Goal: Feedback & Contribution: Submit feedback/report problem

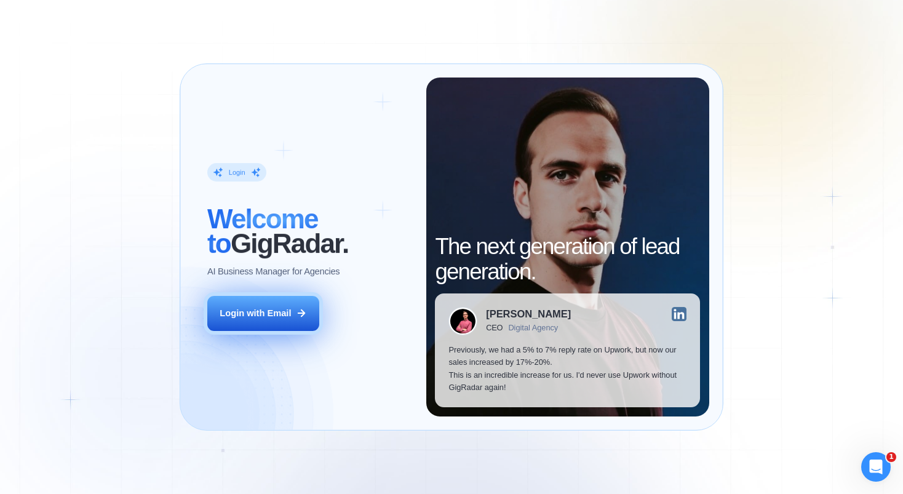
click at [279, 308] on div "Login with Email" at bounding box center [255, 313] width 71 height 12
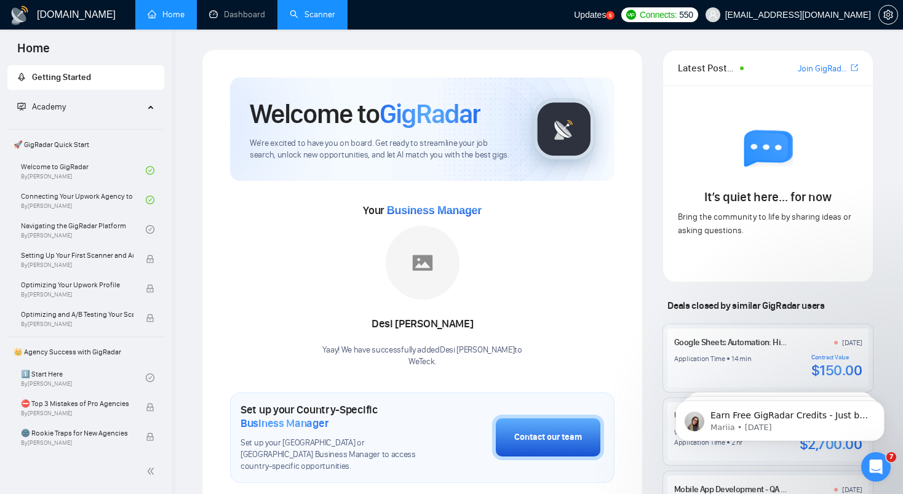
click at [299, 9] on link "Scanner" at bounding box center [313, 14] width 46 height 10
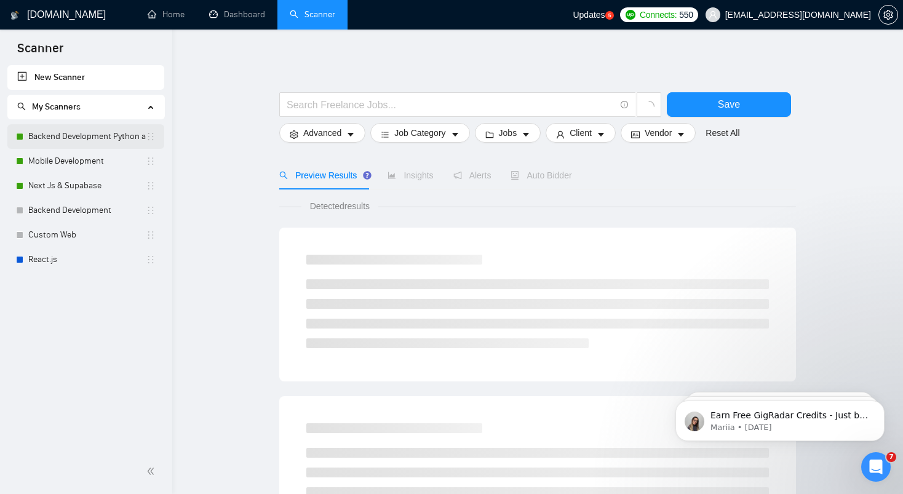
click at [93, 127] on link "Backend Development Python and Go" at bounding box center [87, 136] width 118 height 25
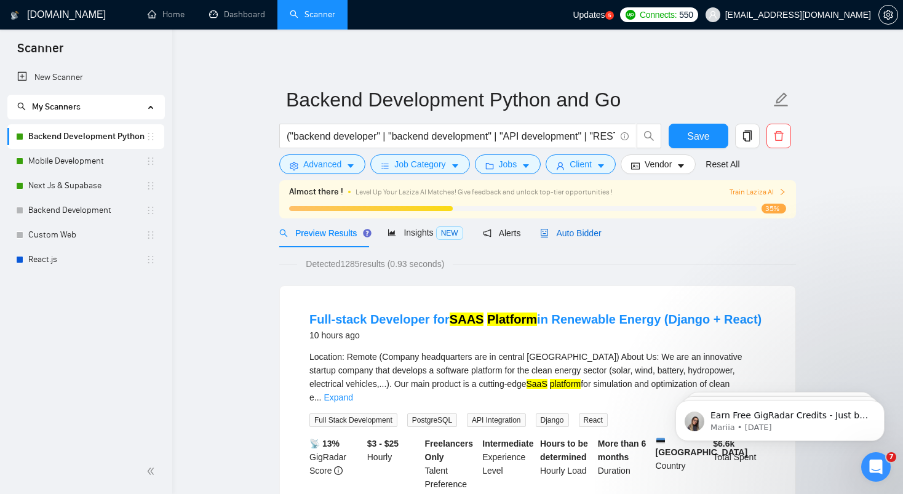
click at [582, 229] on span "Auto Bidder" at bounding box center [570, 233] width 61 height 10
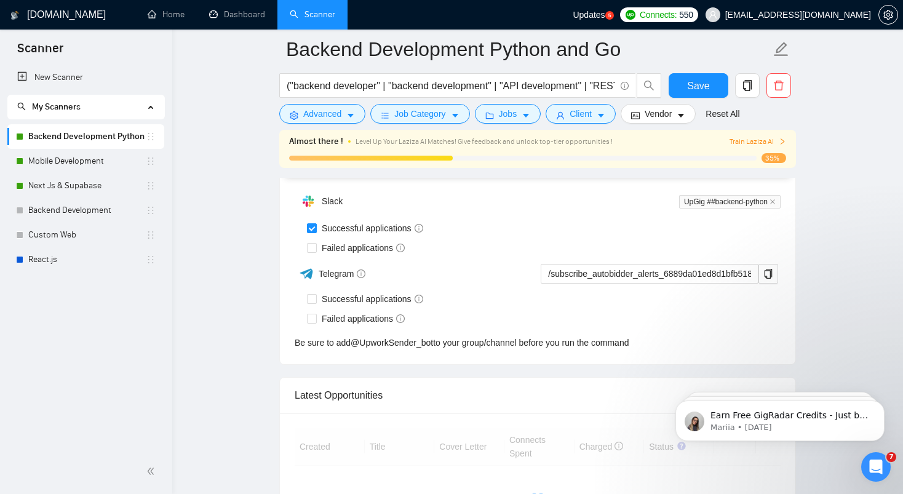
scroll to position [3057, 0]
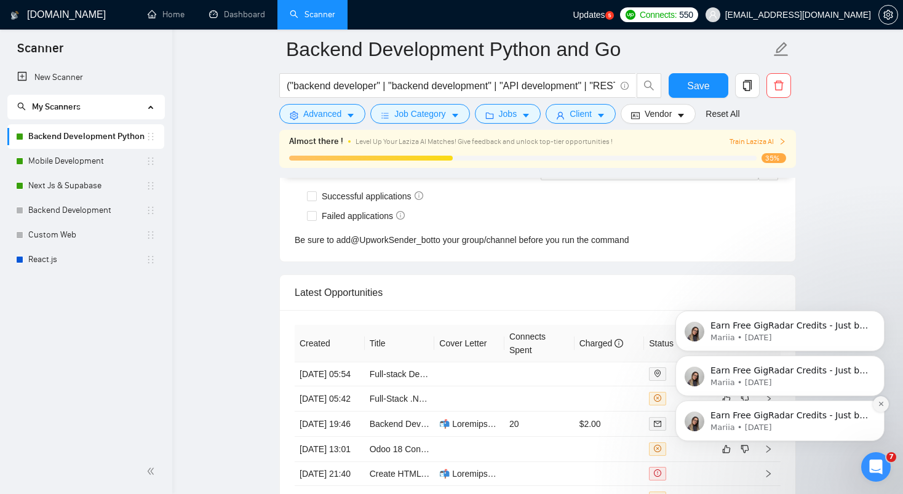
click at [876, 403] on button "Dismiss notification" at bounding box center [881, 404] width 16 height 16
click at [882, 402] on icon "Dismiss notification" at bounding box center [881, 404] width 7 height 7
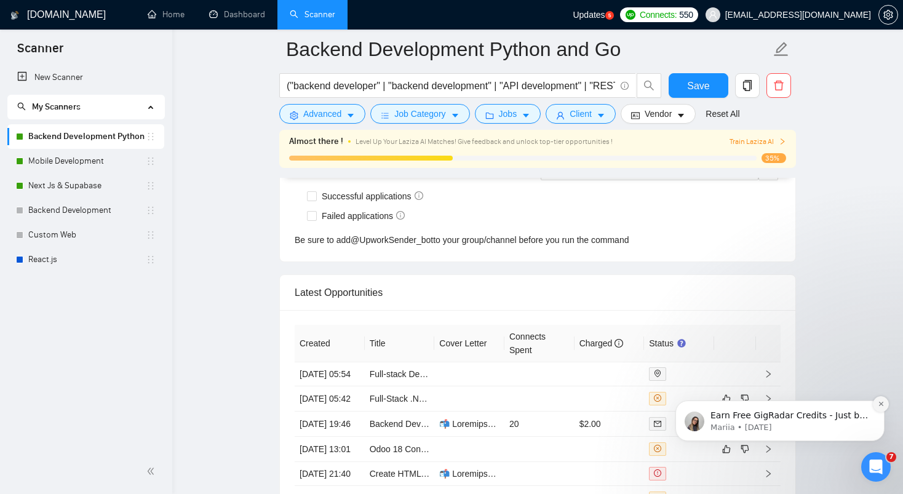
click at [884, 402] on button "Dismiss notification" at bounding box center [881, 404] width 16 height 16
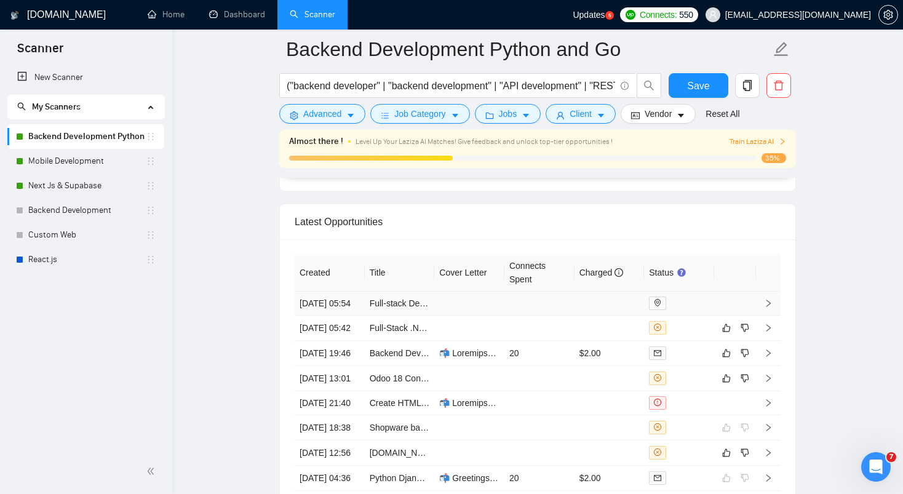
scroll to position [3149, 0]
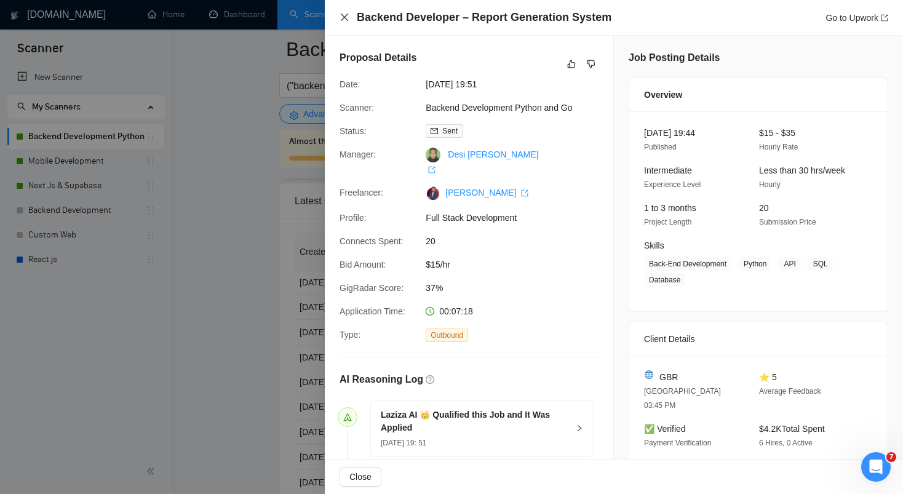
click at [345, 14] on icon "close" at bounding box center [345, 17] width 10 height 10
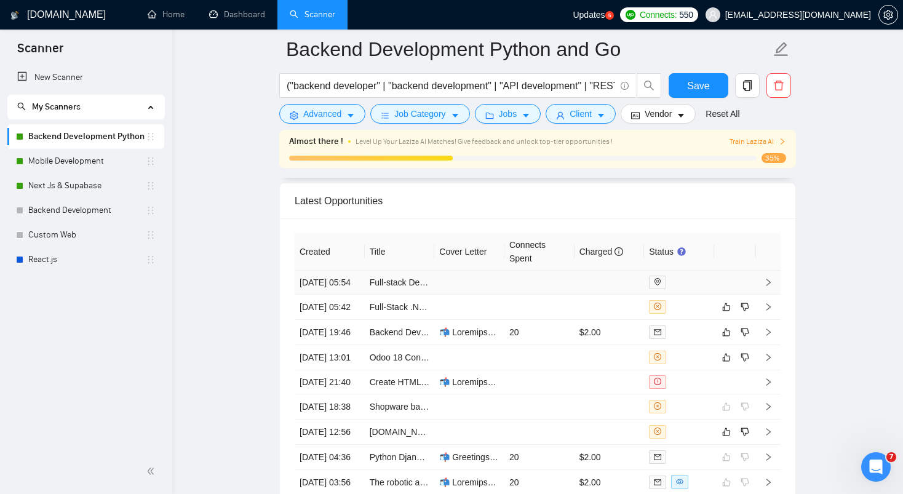
click at [490, 289] on td at bounding box center [469, 283] width 70 height 24
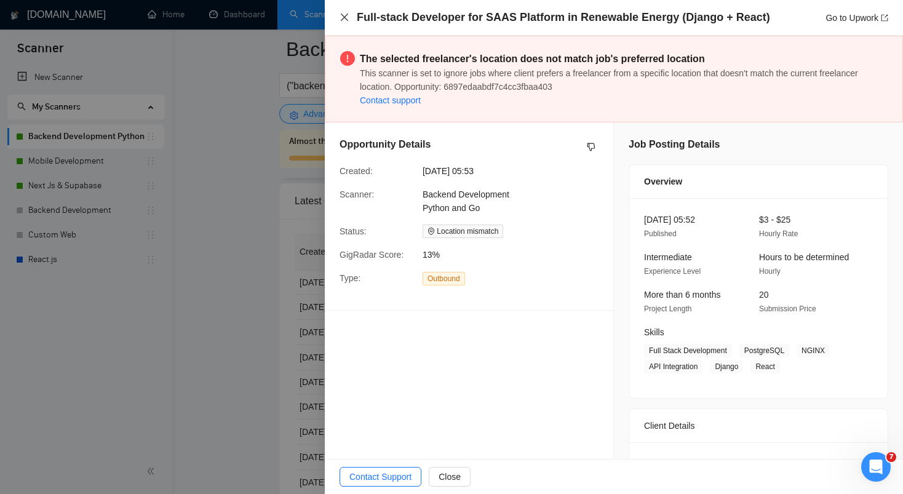
click at [345, 20] on icon "close" at bounding box center [345, 17] width 10 height 10
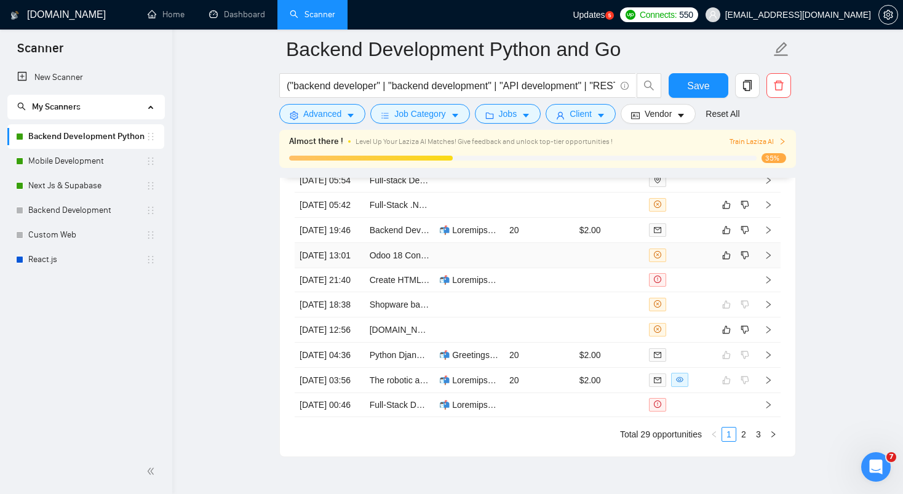
scroll to position [3236, 0]
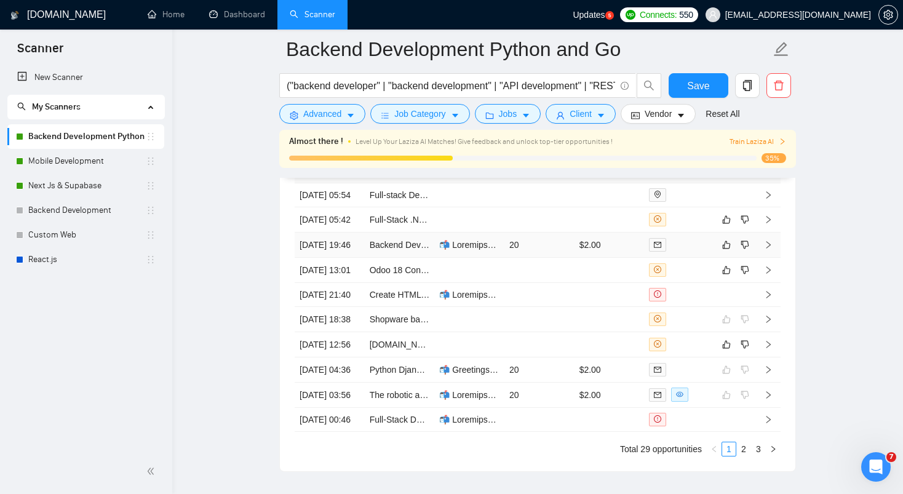
click at [575, 258] on td "$2.00" at bounding box center [610, 245] width 70 height 25
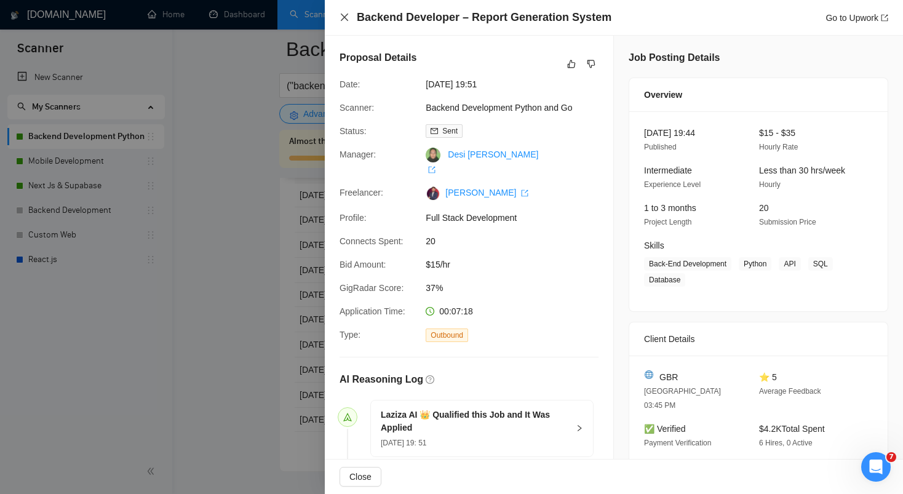
click at [347, 22] on icon "close" at bounding box center [345, 17] width 10 height 10
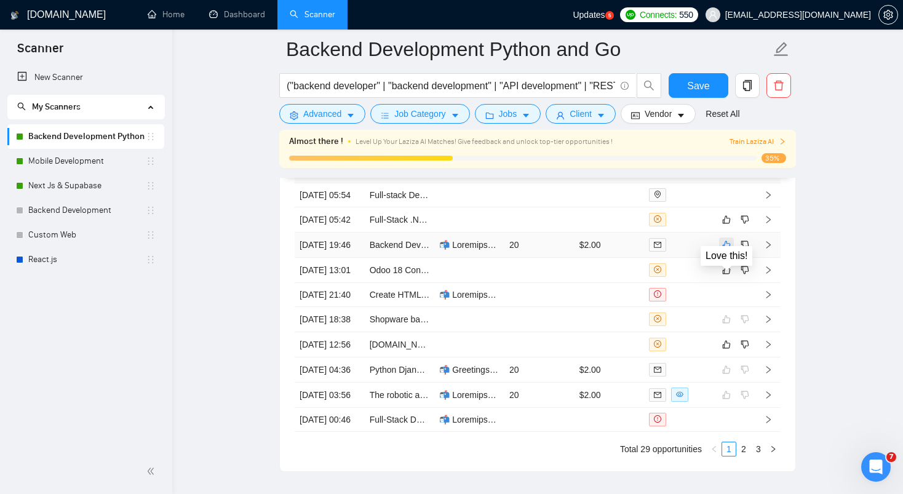
click at [726, 250] on icon "like" at bounding box center [727, 245] width 9 height 10
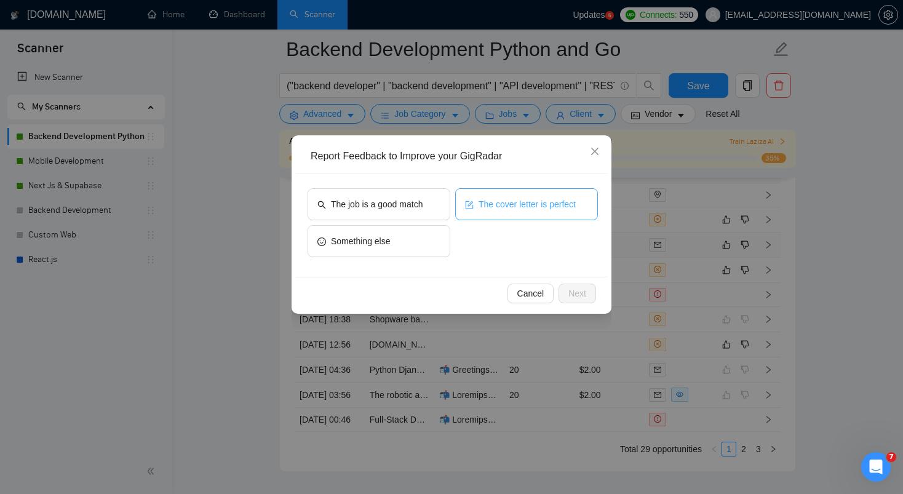
click at [524, 212] on button "The cover letter is perfect" at bounding box center [526, 204] width 143 height 32
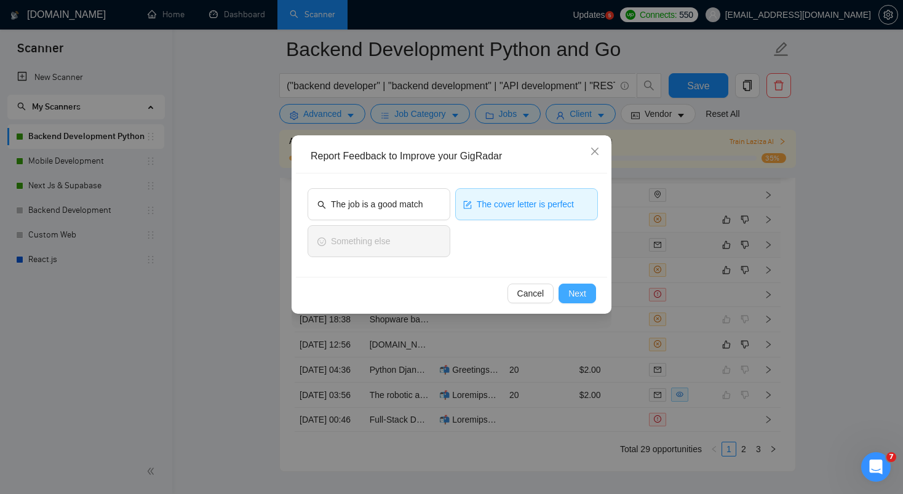
click at [577, 288] on span "Next" at bounding box center [578, 294] width 18 height 14
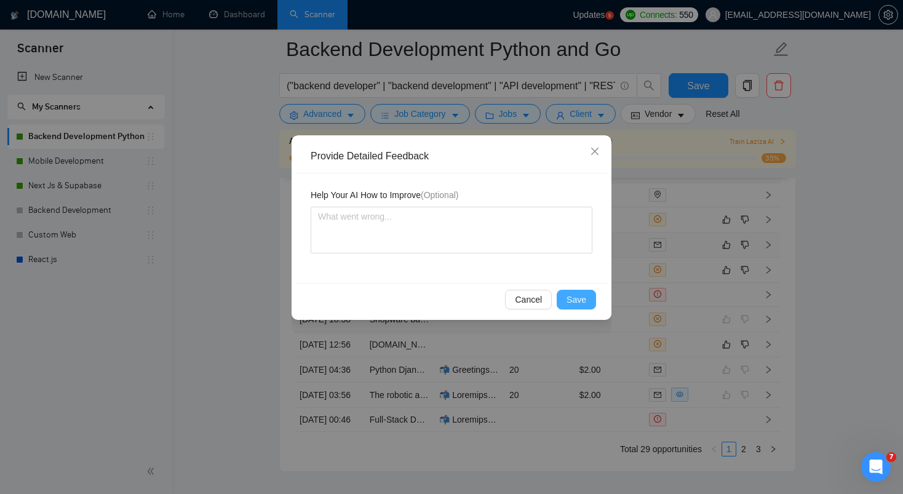
click at [577, 302] on span "Save" at bounding box center [577, 300] width 20 height 14
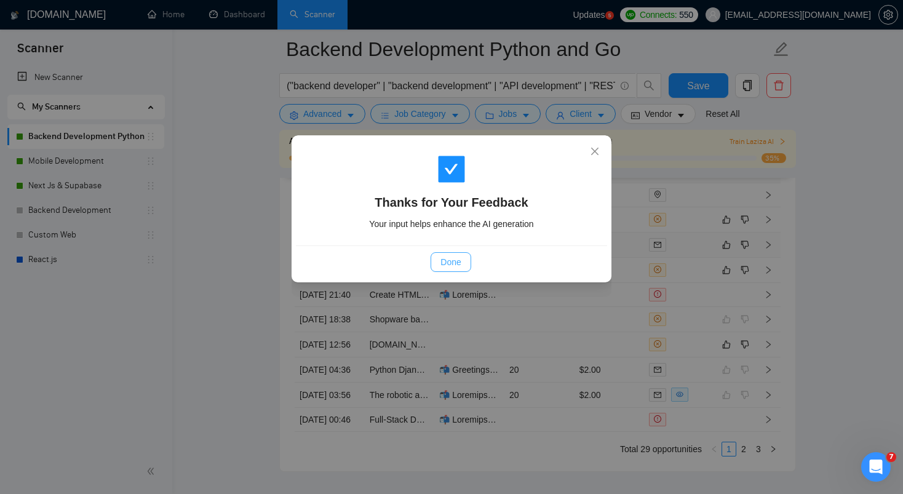
click at [446, 263] on span "Done" at bounding box center [451, 262] width 20 height 14
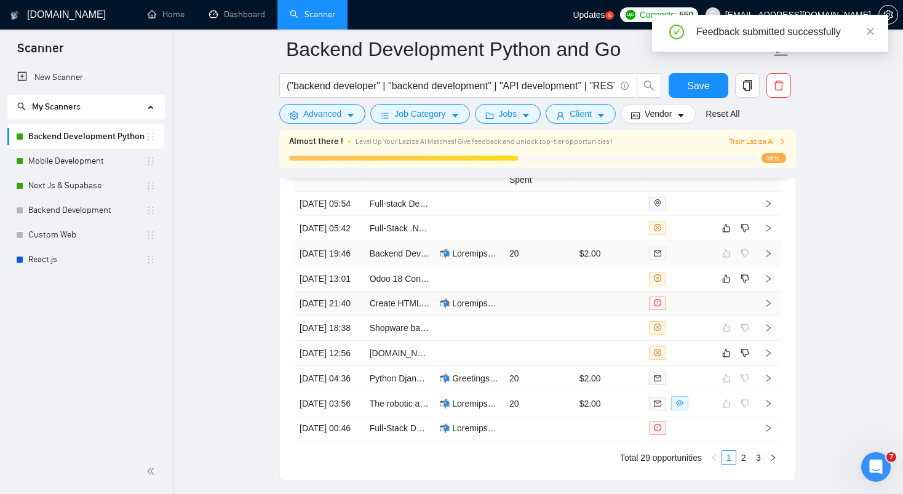
scroll to position [3141, 0]
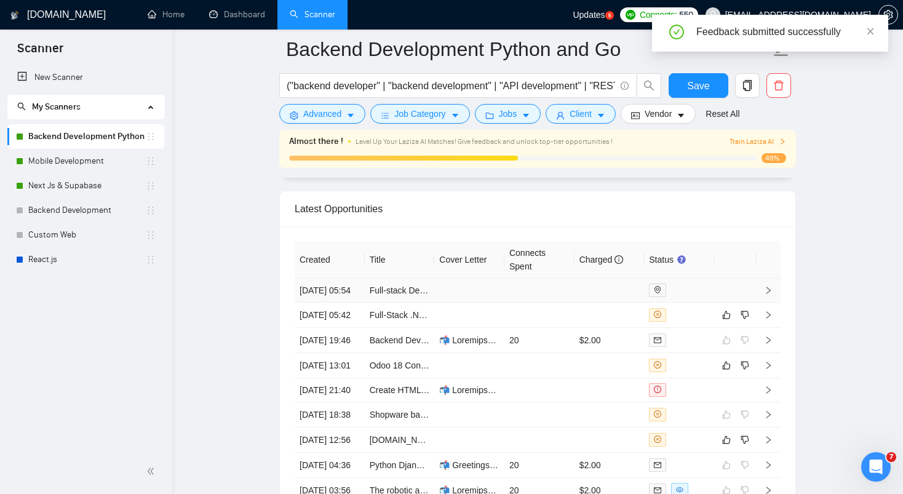
click at [584, 287] on td at bounding box center [610, 291] width 70 height 24
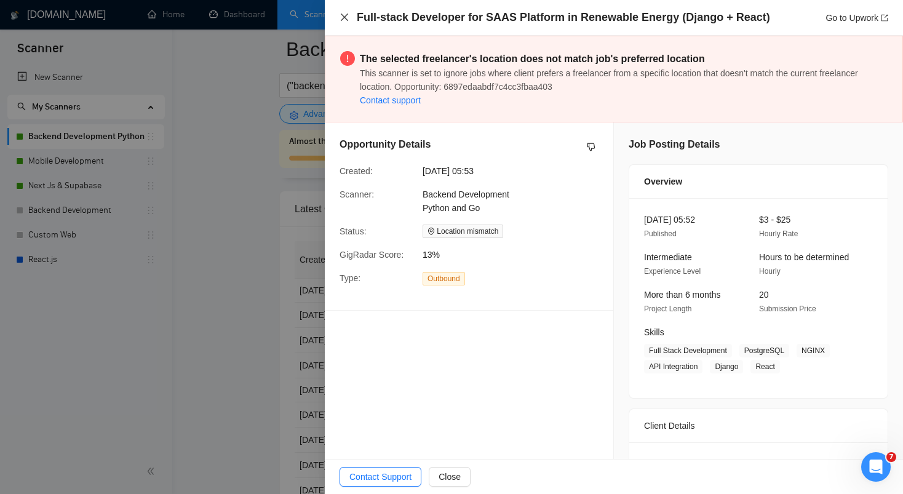
click at [343, 14] on icon "close" at bounding box center [345, 17] width 10 height 10
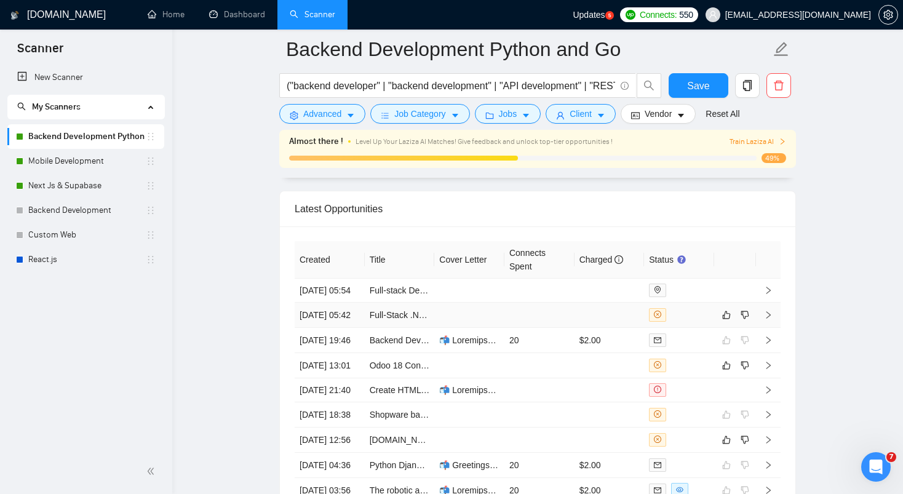
click at [511, 328] on td at bounding box center [540, 315] width 70 height 25
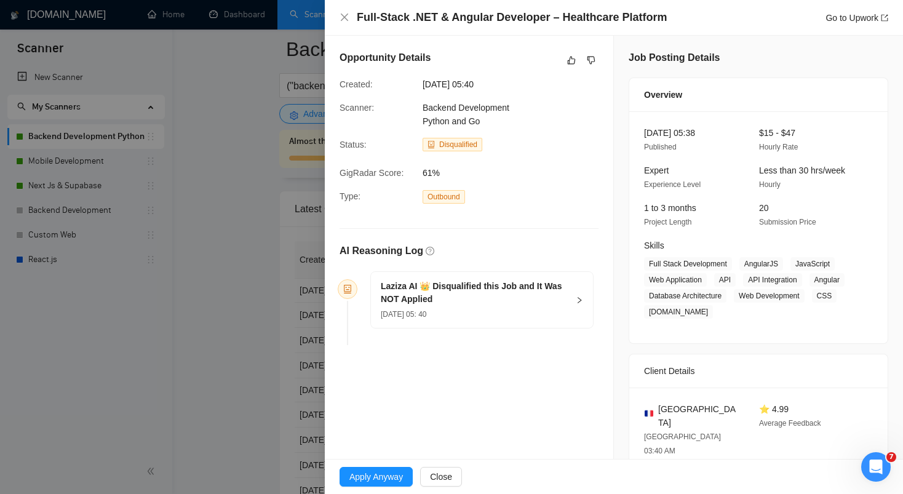
click at [522, 298] on h5 "Laziza AI 👑 Disqualified this Job and It Was NOT Applied" at bounding box center [475, 293] width 188 height 26
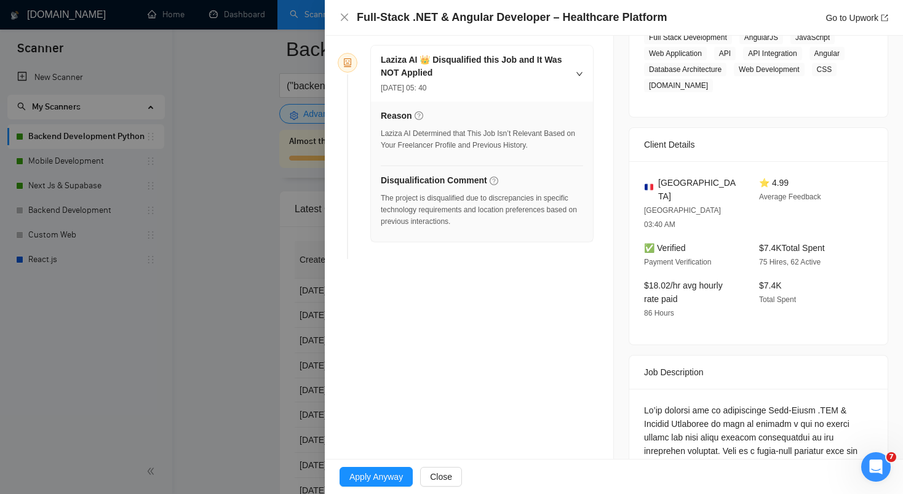
scroll to position [229, 0]
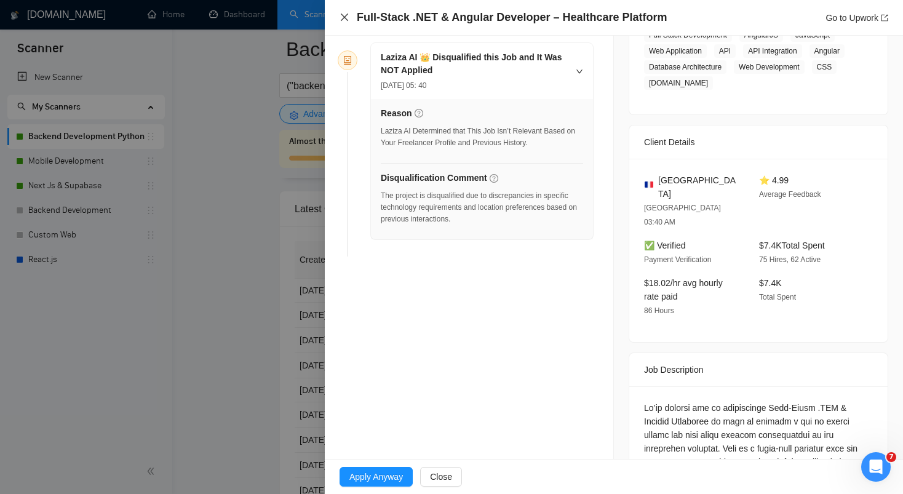
click at [346, 22] on icon "close" at bounding box center [345, 17] width 10 height 10
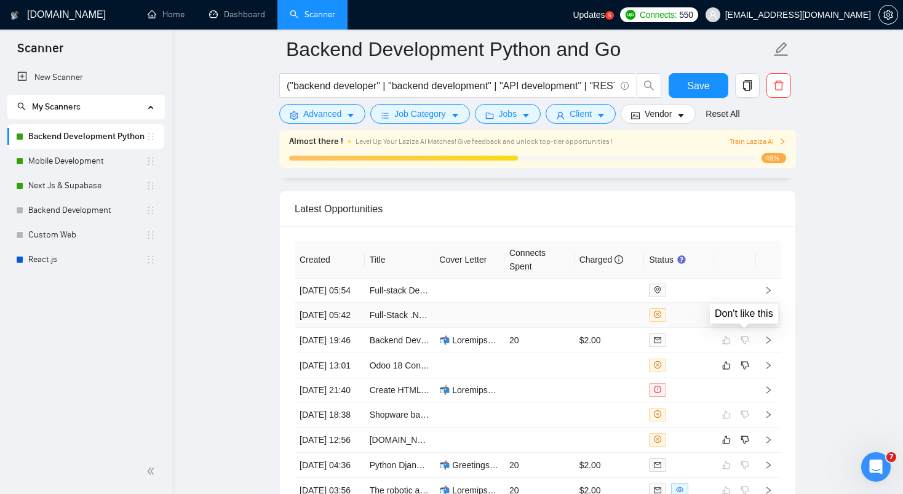
click at [746, 319] on icon "dislike" at bounding box center [746, 315] width 8 height 8
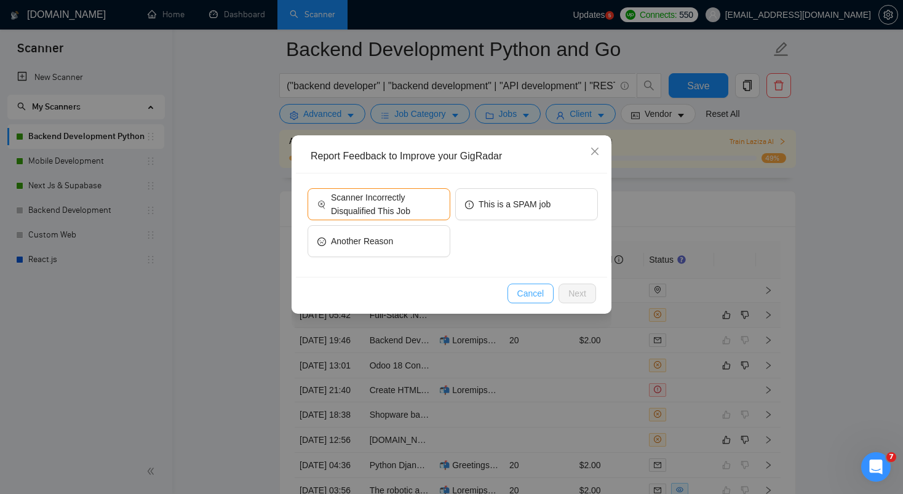
click at [532, 295] on span "Cancel" at bounding box center [531, 294] width 27 height 14
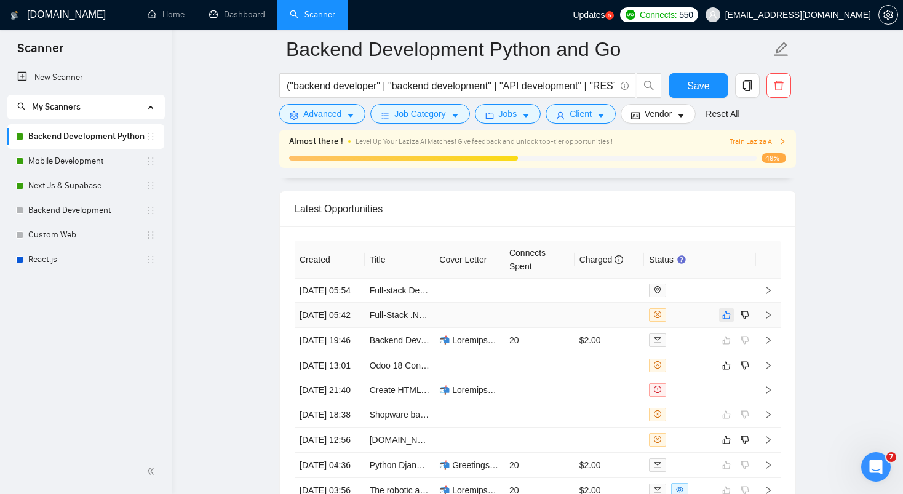
click at [724, 319] on icon "like" at bounding box center [727, 315] width 8 height 8
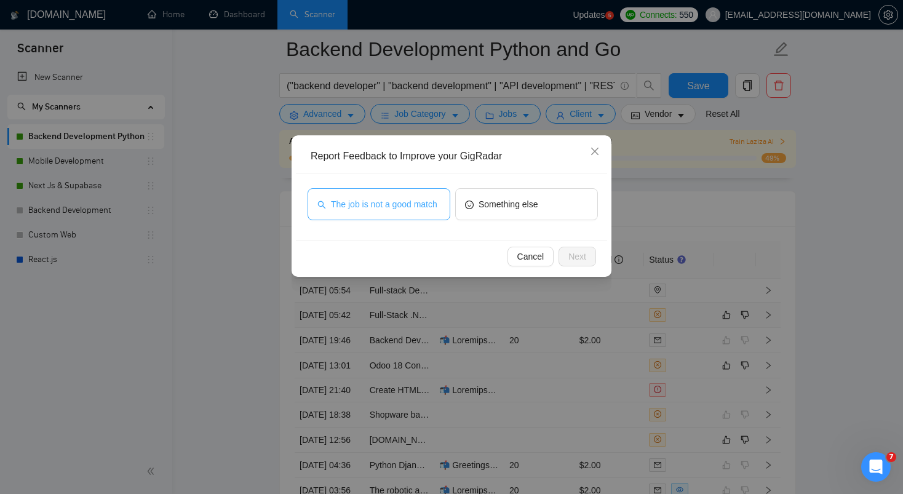
click at [409, 207] on span "The job is not a good match" at bounding box center [384, 205] width 106 height 14
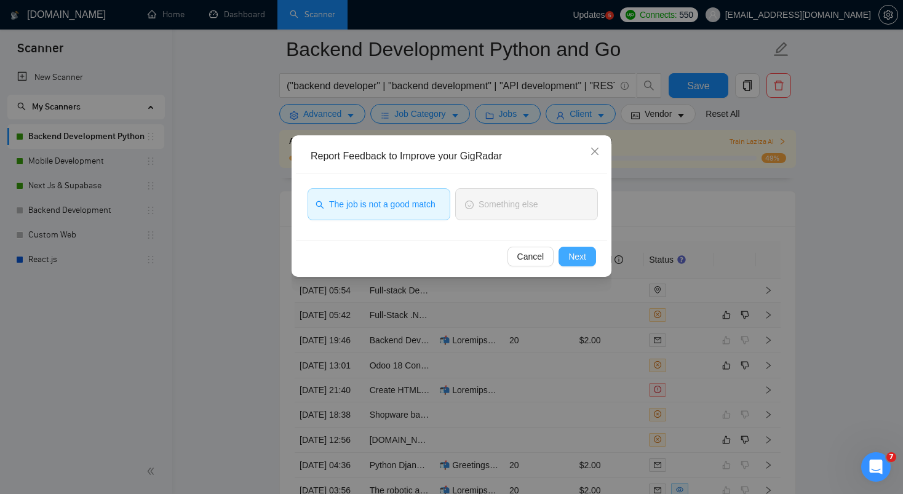
click at [588, 257] on button "Next" at bounding box center [578, 257] width 38 height 20
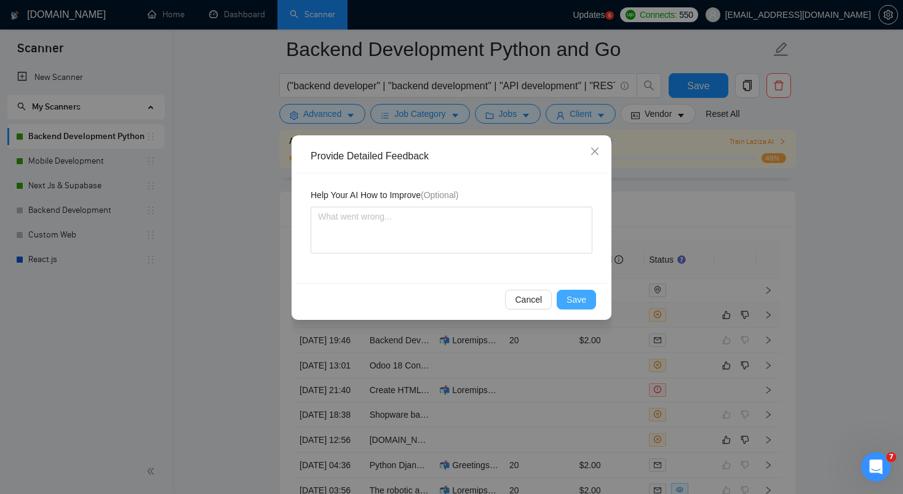
click at [574, 306] on span "Save" at bounding box center [577, 300] width 20 height 14
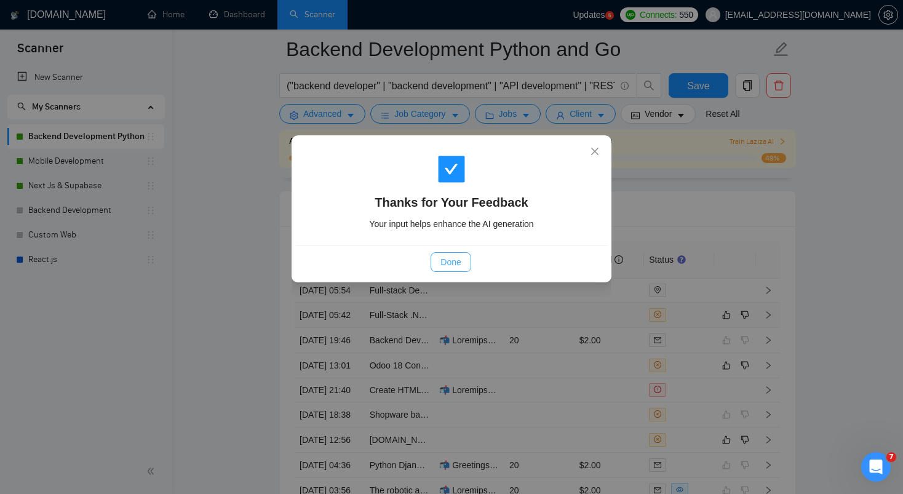
click at [449, 260] on span "Done" at bounding box center [451, 262] width 20 height 14
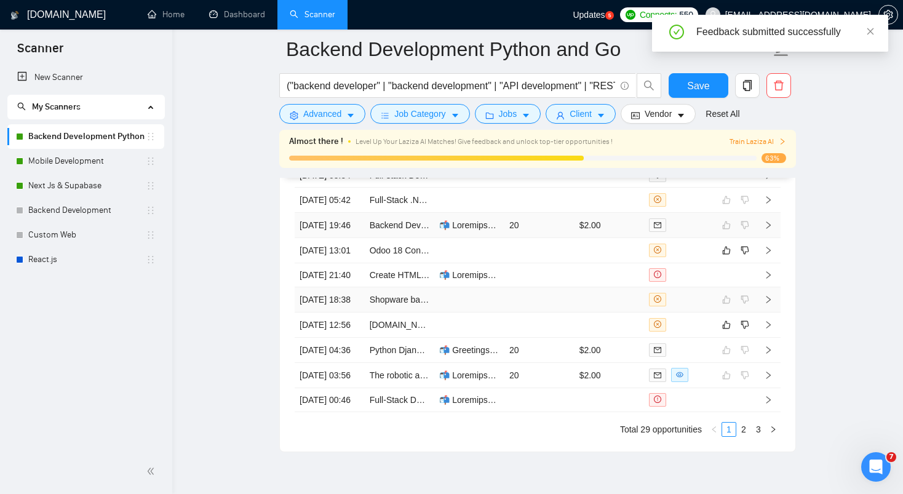
scroll to position [3218, 0]
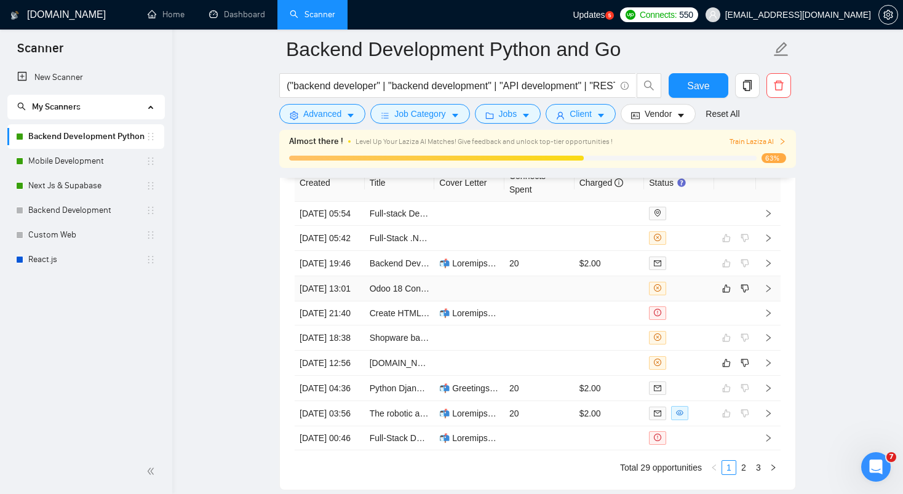
click at [449, 302] on td at bounding box center [469, 288] width 70 height 25
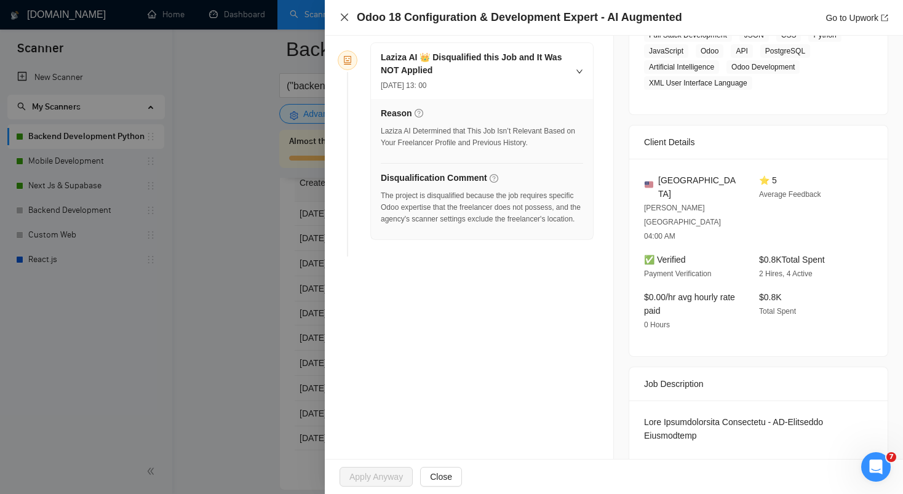
click at [342, 22] on icon "close" at bounding box center [345, 17] width 10 height 10
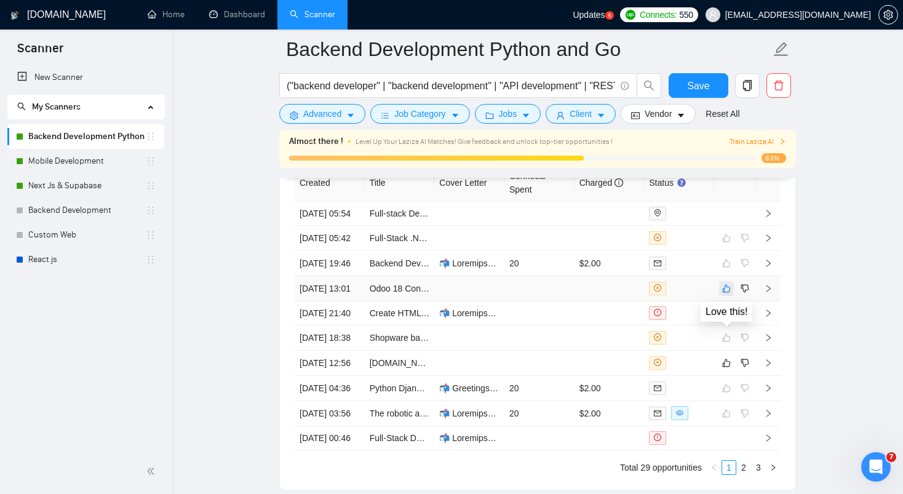
click at [727, 292] on icon "like" at bounding box center [727, 288] width 8 height 8
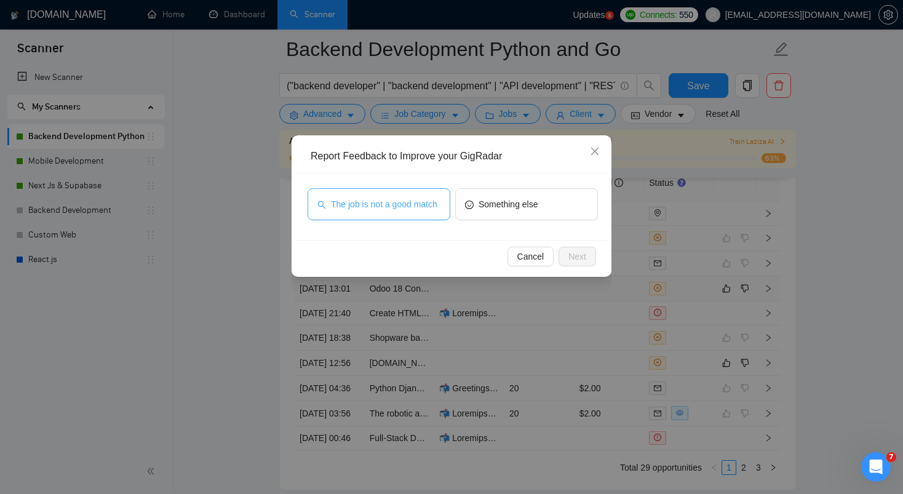
click at [407, 199] on span "The job is not a good match" at bounding box center [384, 205] width 106 height 14
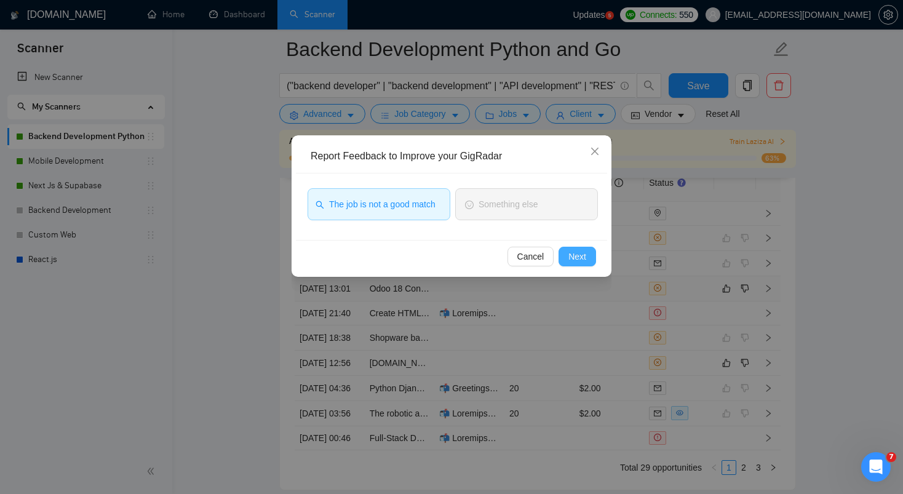
click at [588, 255] on button "Next" at bounding box center [578, 257] width 38 height 20
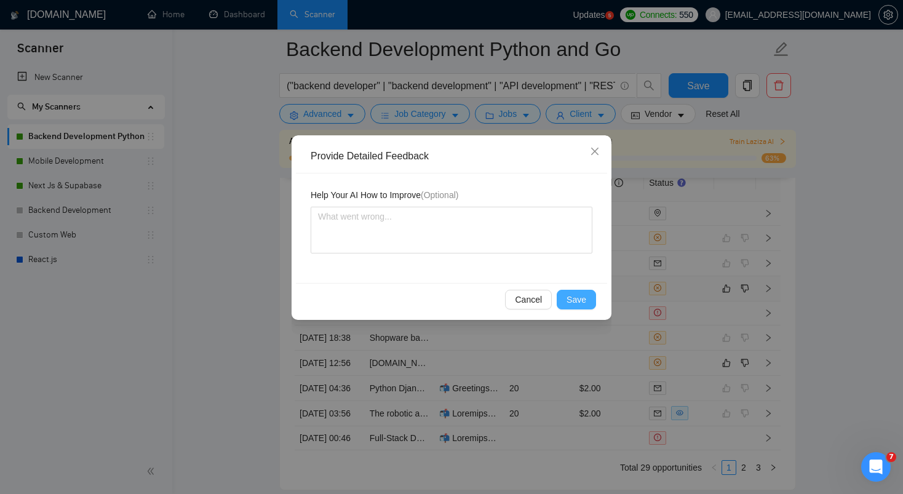
click at [581, 297] on span "Save" at bounding box center [577, 300] width 20 height 14
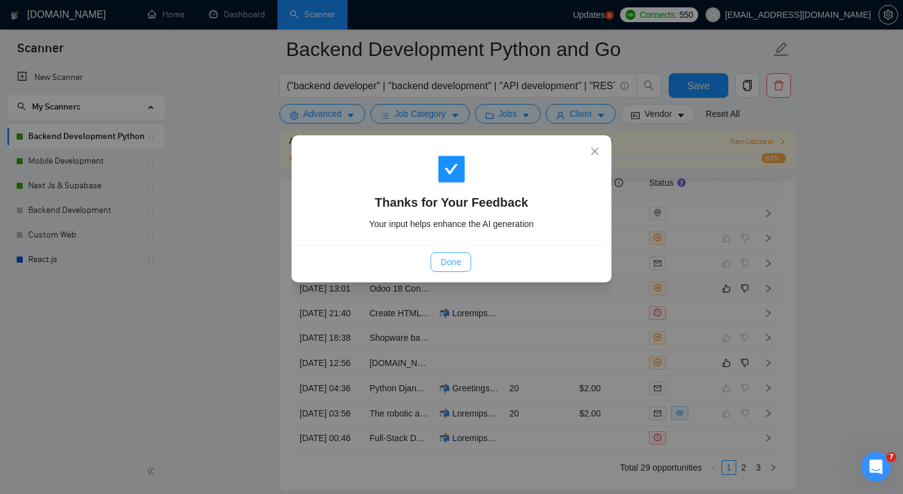
click at [447, 257] on span "Done" at bounding box center [451, 262] width 20 height 14
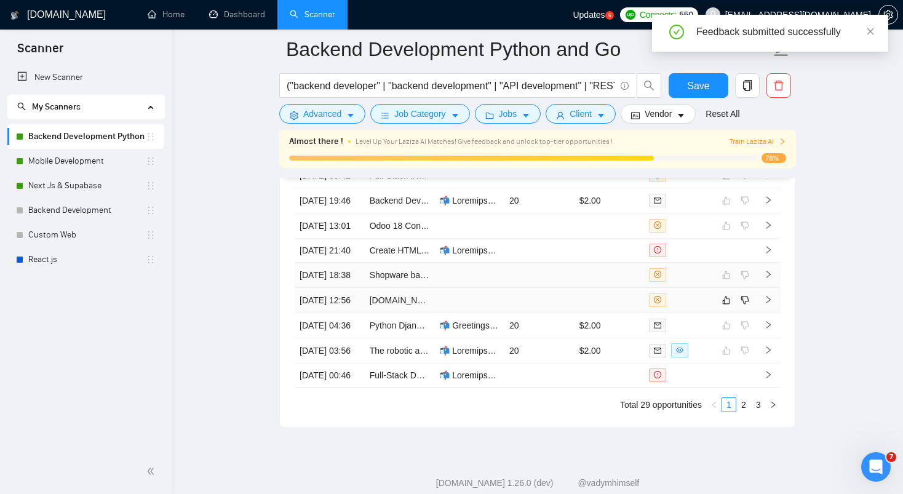
scroll to position [3341, 0]
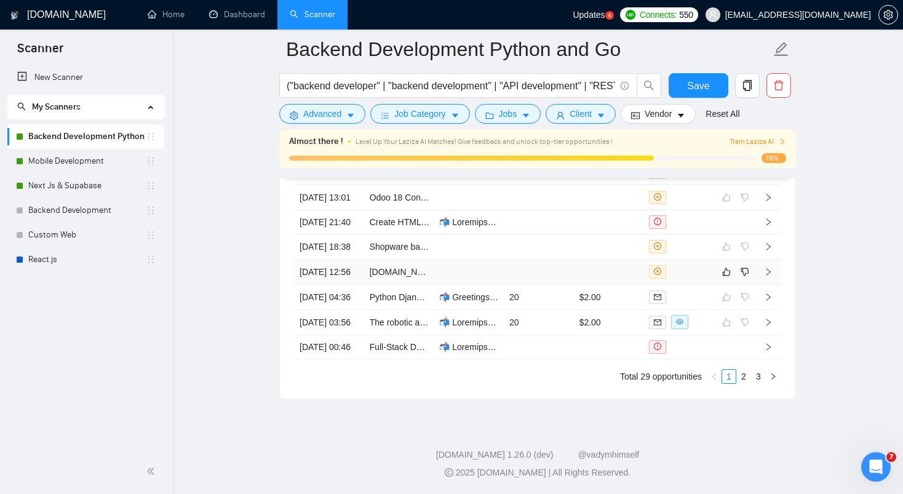
click at [543, 285] on td at bounding box center [540, 272] width 70 height 25
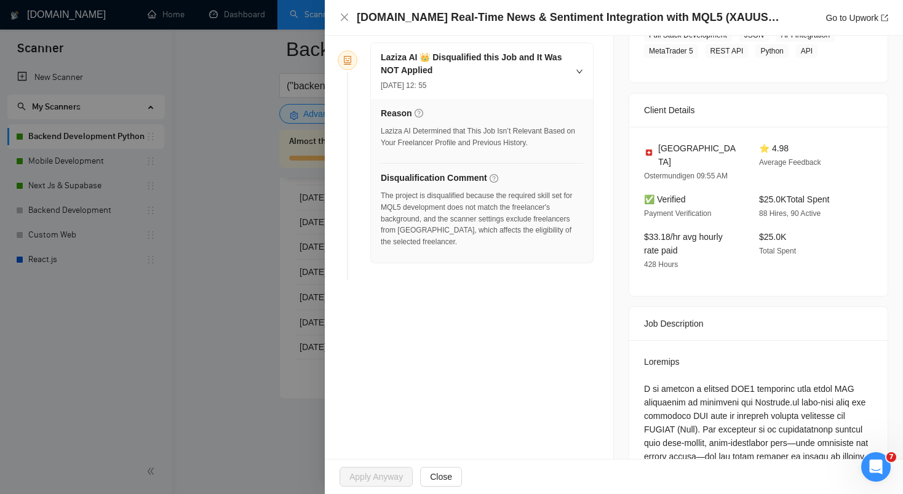
click at [341, 25] on div "[DOMAIN_NAME] Real-Time News & Sentiment Integration with MQL5 (XAUUSD Focus) G…" at bounding box center [614, 17] width 549 height 15
click at [342, 7] on div "[DOMAIN_NAME] Real-Time News & Sentiment Integration with MQL5 (XAUUSD Focus) G…" at bounding box center [614, 18] width 578 height 36
click at [343, 17] on icon "close" at bounding box center [345, 17] width 10 height 10
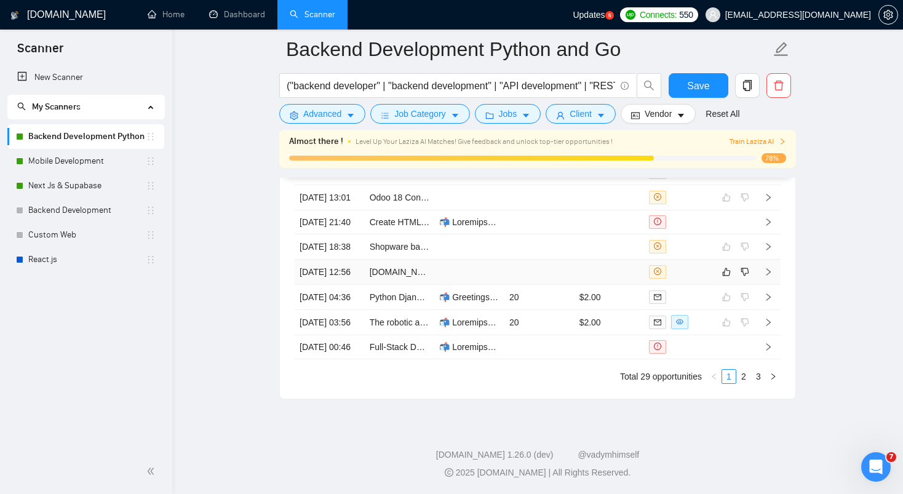
click at [570, 285] on td at bounding box center [540, 272] width 70 height 25
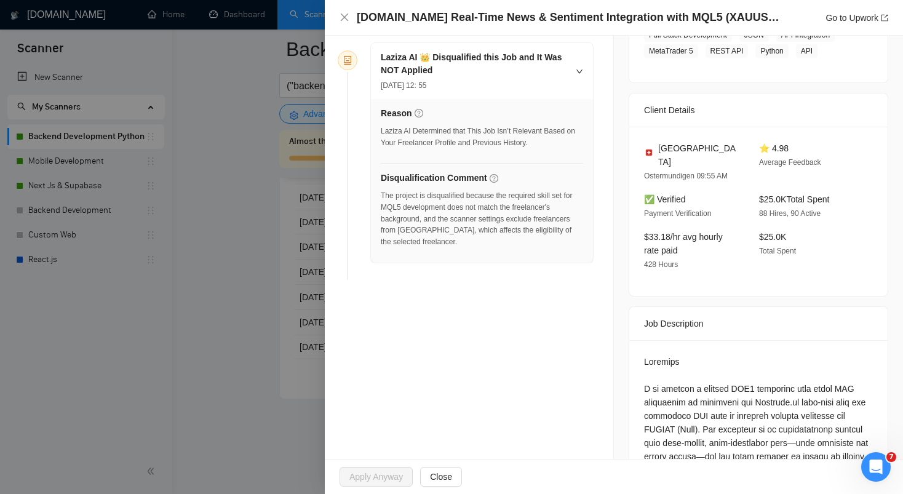
click at [350, 18] on div "[DOMAIN_NAME] Real-Time News & Sentiment Integration with MQL5 (XAUUSD Focus) G…" at bounding box center [614, 17] width 549 height 15
click at [345, 14] on icon "close" at bounding box center [345, 17] width 10 height 10
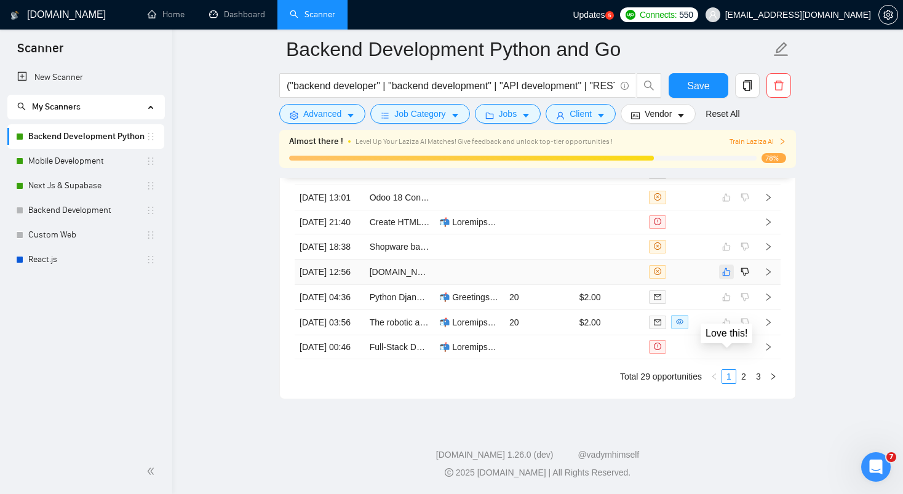
click at [727, 277] on icon "like" at bounding box center [727, 272] width 9 height 10
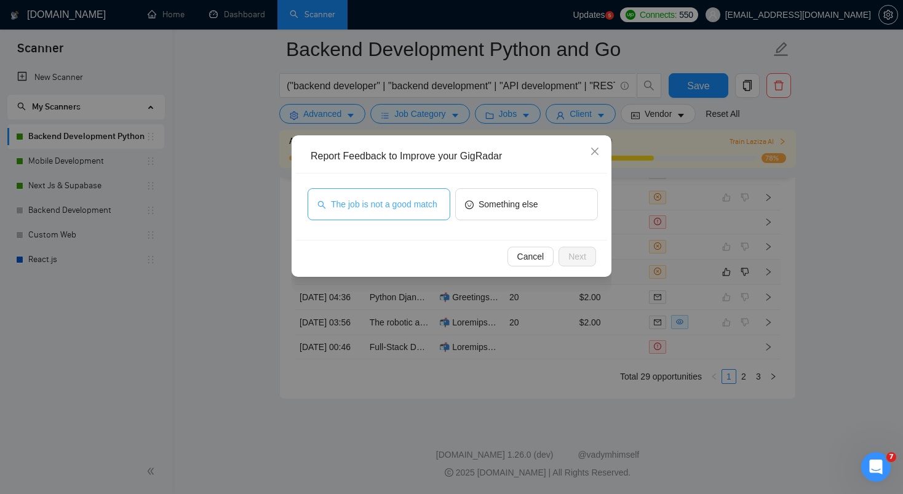
click at [408, 205] on span "The job is not a good match" at bounding box center [384, 205] width 106 height 14
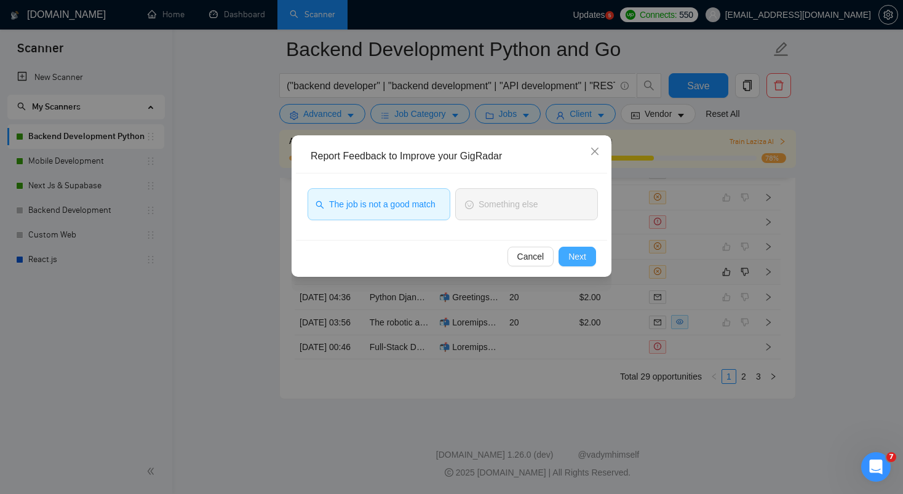
click at [582, 256] on span "Next" at bounding box center [578, 257] width 18 height 14
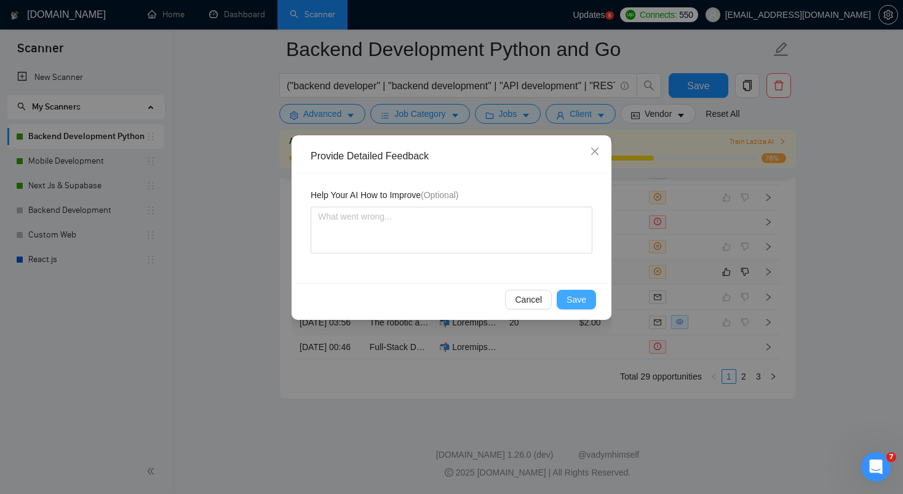
click at [582, 296] on span "Save" at bounding box center [577, 300] width 20 height 14
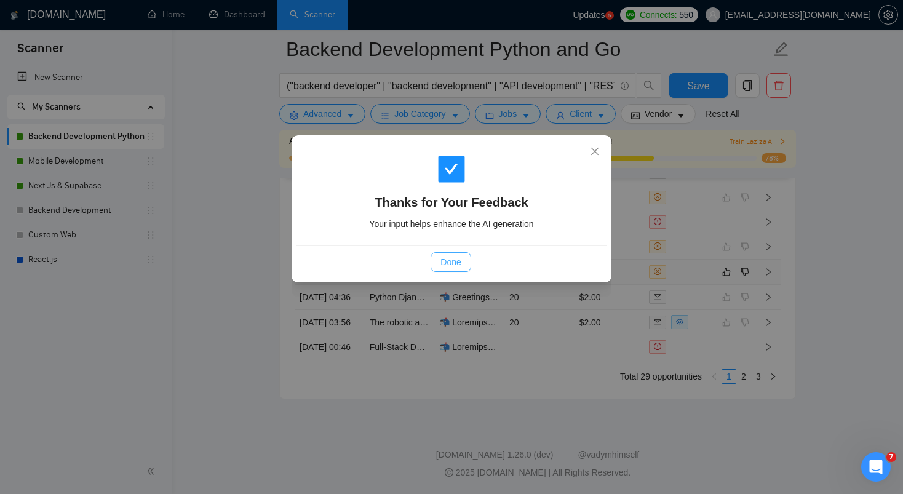
click at [447, 259] on span "Done" at bounding box center [451, 262] width 20 height 14
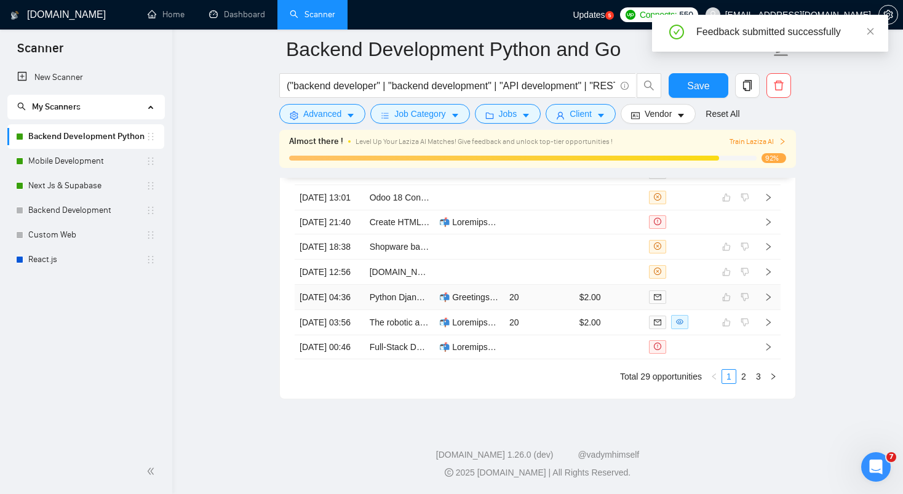
scroll to position [3435, 0]
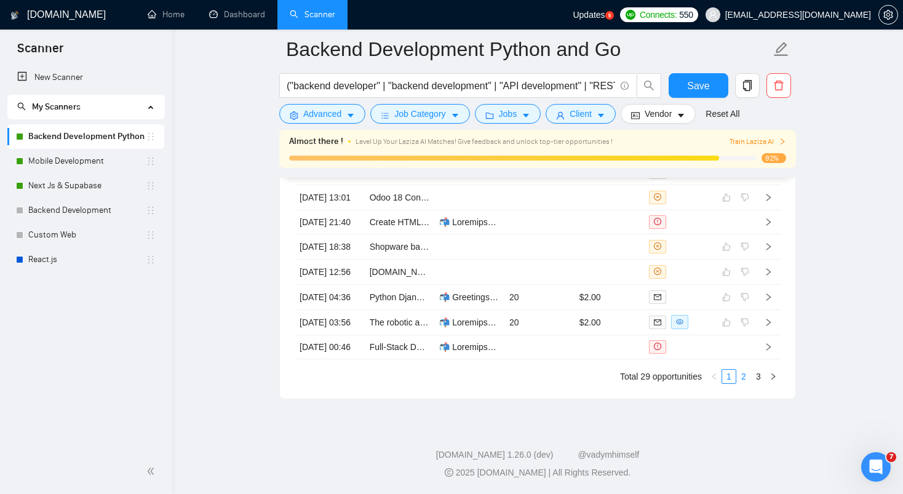
click at [740, 375] on link "2" at bounding box center [744, 377] width 14 height 14
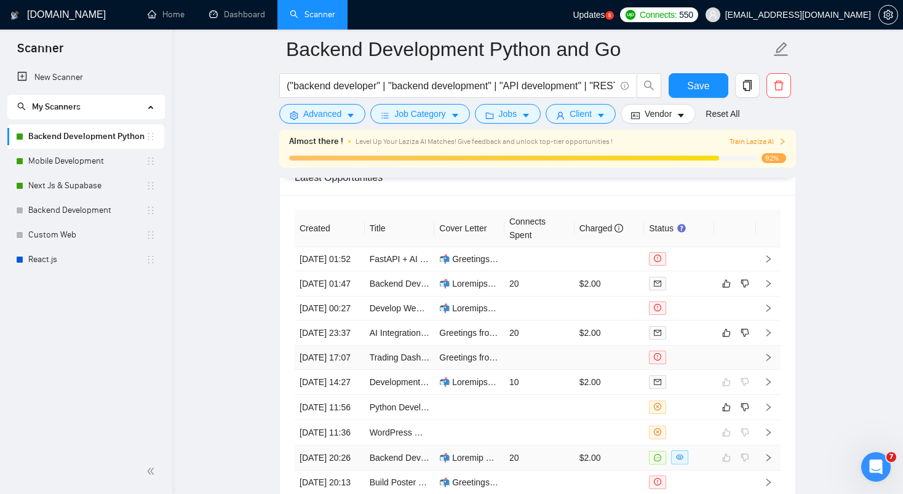
scroll to position [3168, 0]
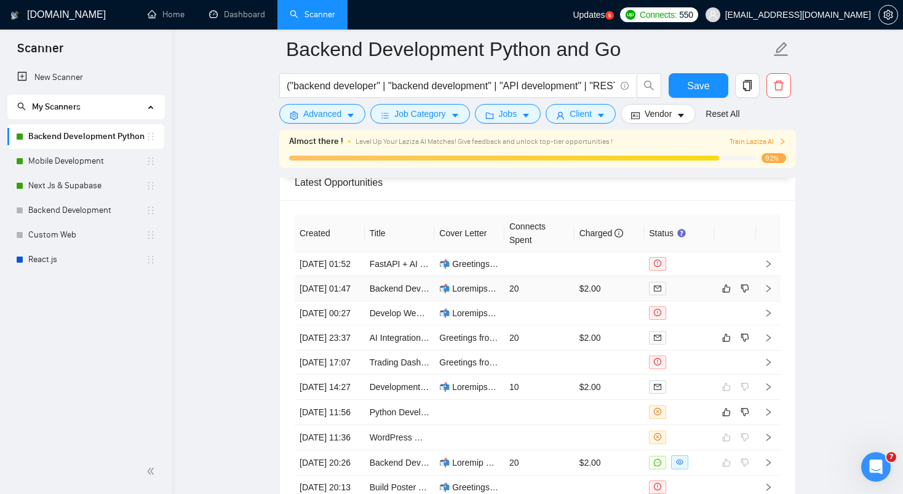
click at [527, 302] on td "20" at bounding box center [540, 288] width 70 height 25
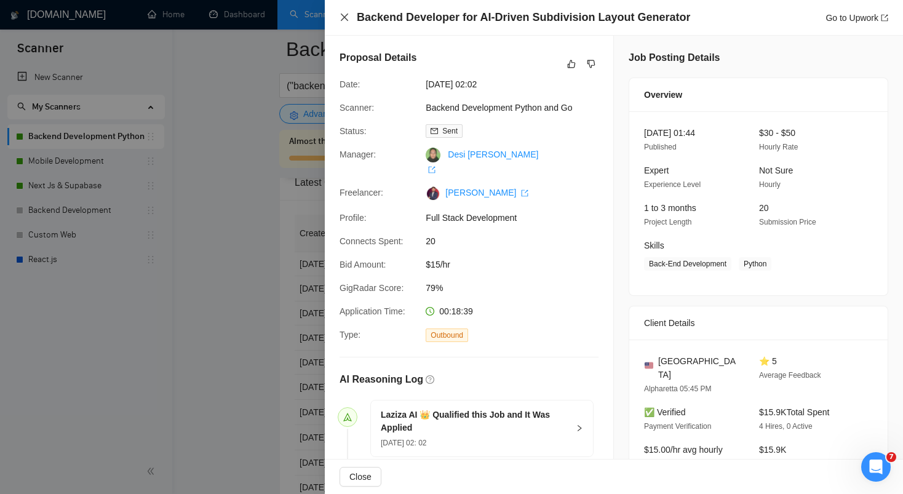
click at [342, 21] on icon "close" at bounding box center [345, 17] width 10 height 10
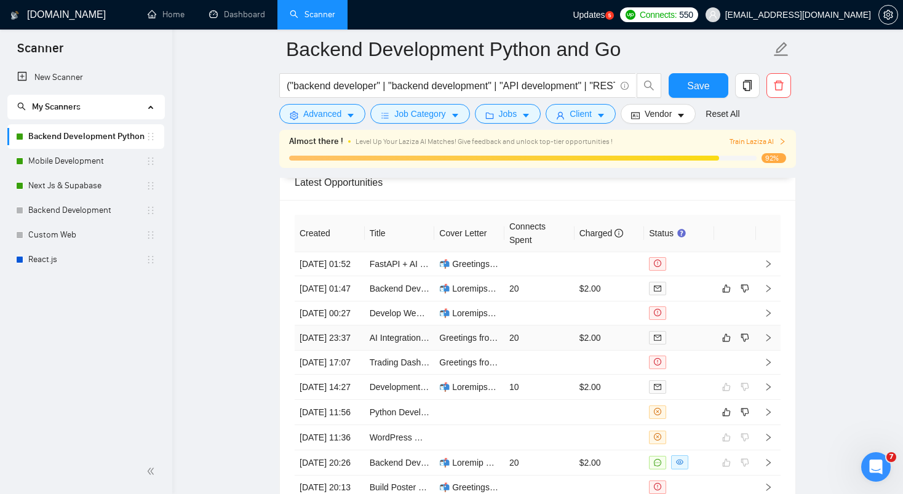
click at [572, 351] on td "20" at bounding box center [540, 338] width 70 height 25
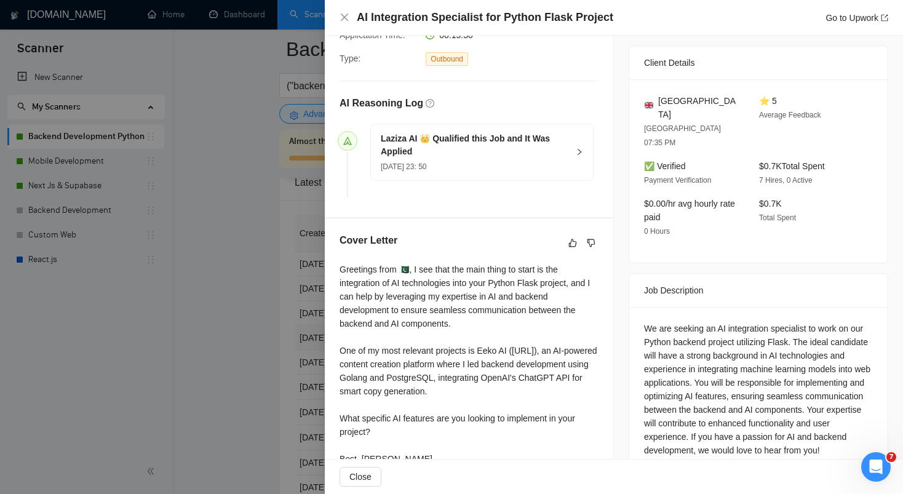
scroll to position [294, 0]
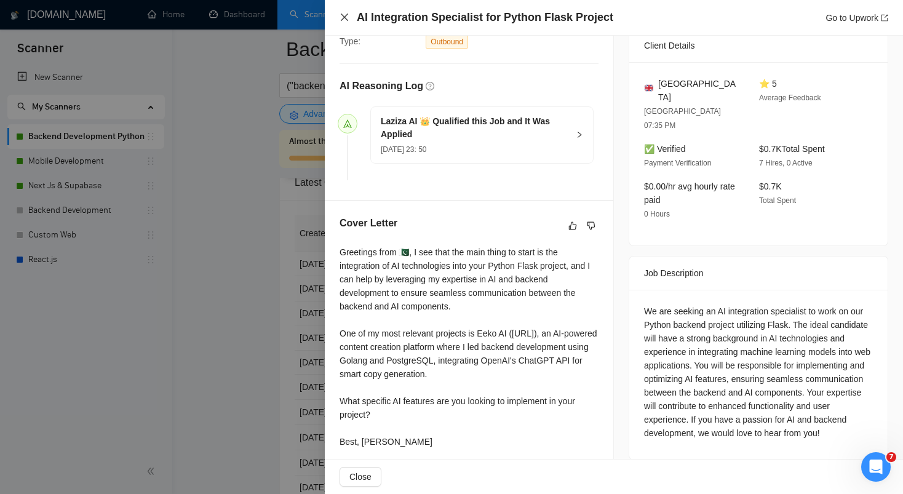
click at [344, 14] on icon "close" at bounding box center [345, 17] width 10 height 10
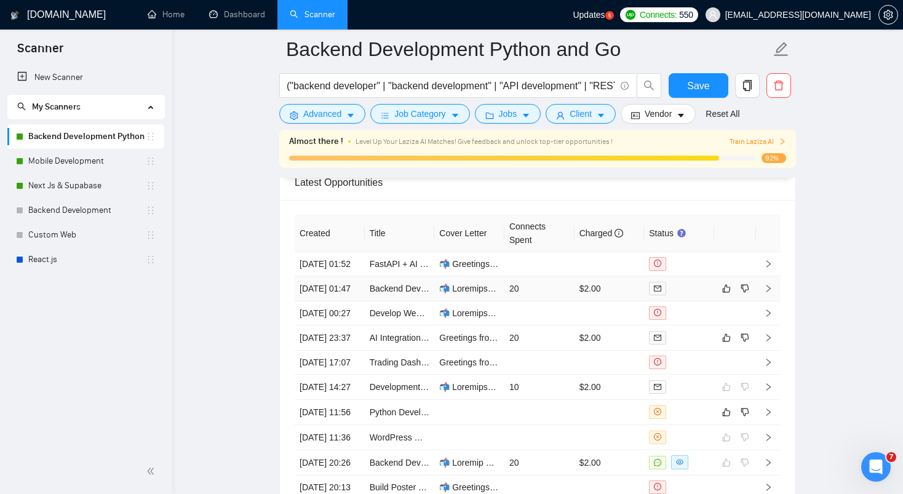
click at [554, 302] on td "20" at bounding box center [540, 288] width 70 height 25
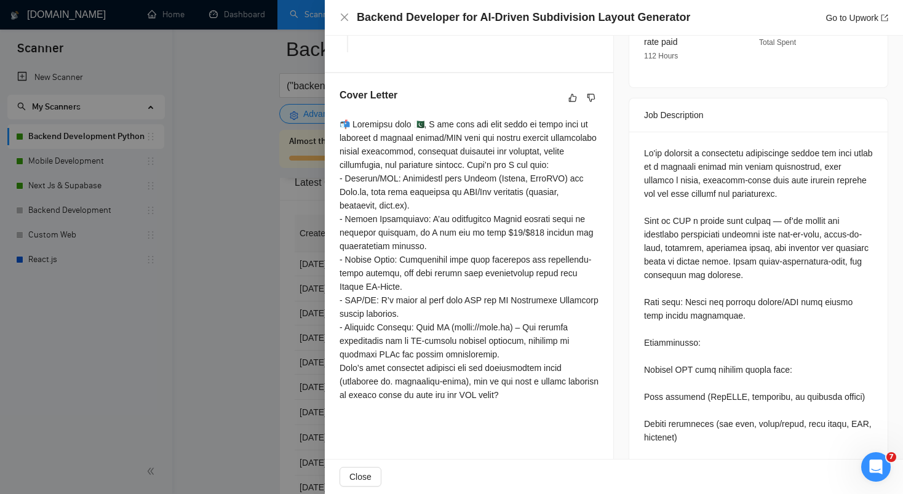
scroll to position [417, 0]
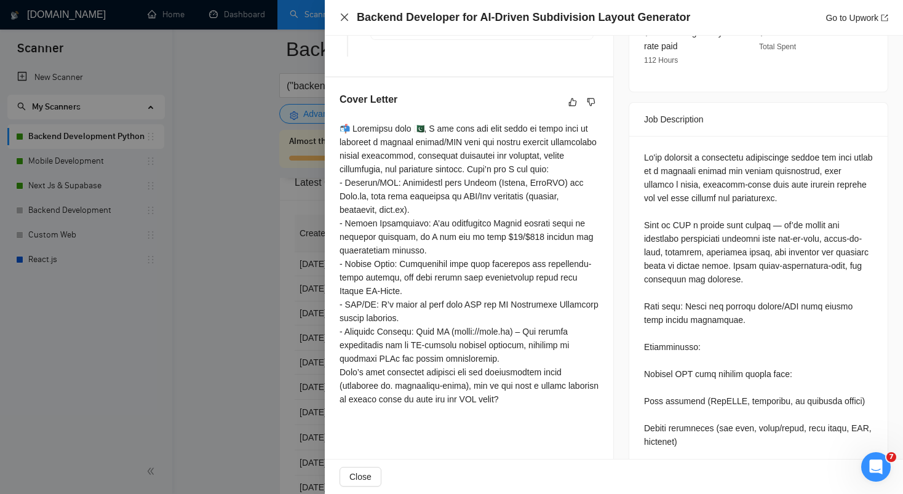
click at [340, 22] on icon "close" at bounding box center [345, 17] width 10 height 10
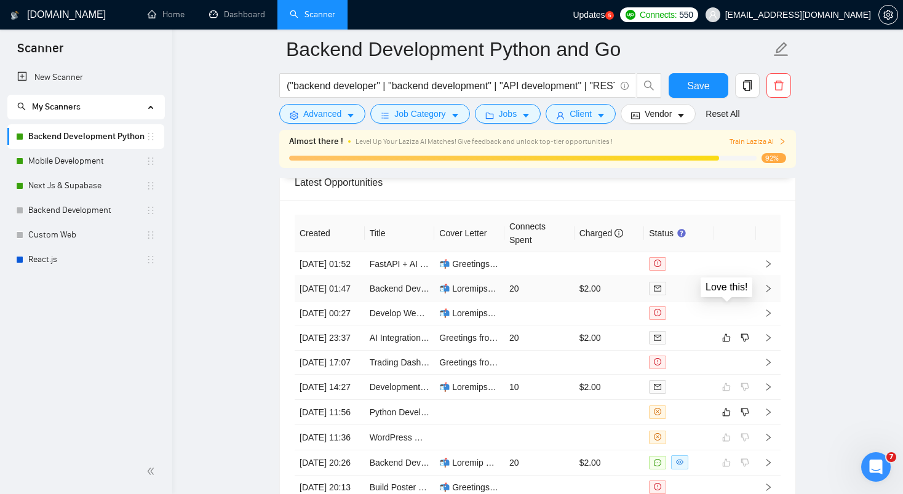
click at [727, 292] on icon "like" at bounding box center [727, 288] width 8 height 8
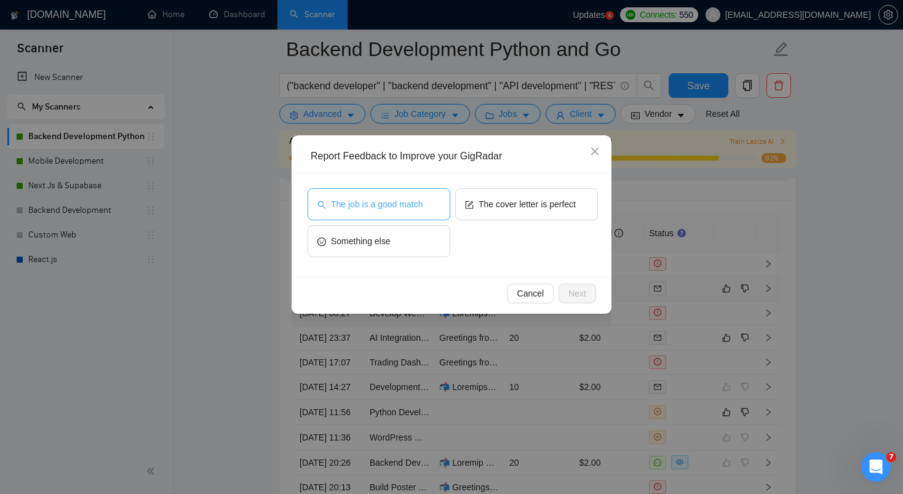
click at [412, 206] on span "The job is a good match" at bounding box center [377, 205] width 92 height 14
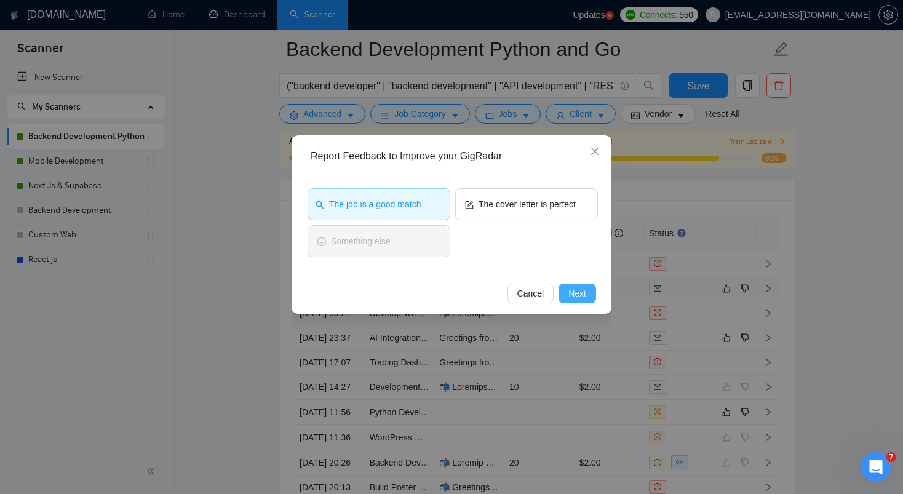
click at [572, 294] on span "Next" at bounding box center [578, 294] width 18 height 14
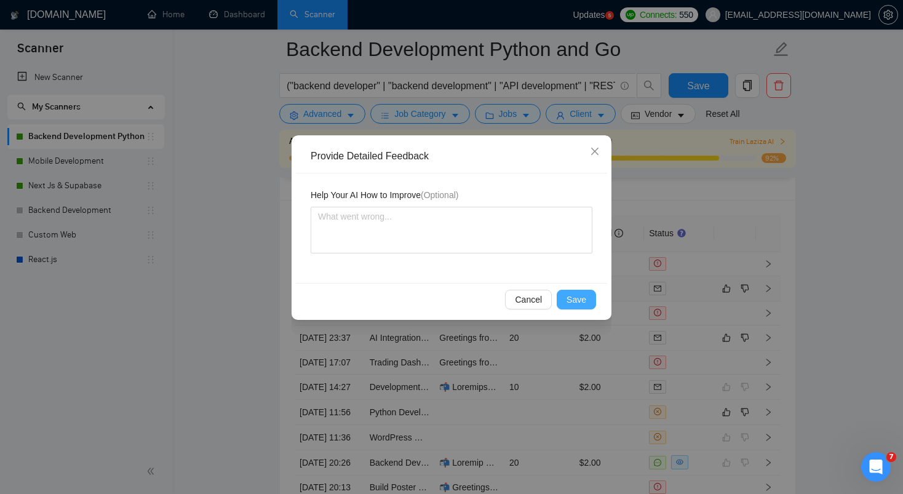
click at [571, 302] on span "Save" at bounding box center [577, 300] width 20 height 14
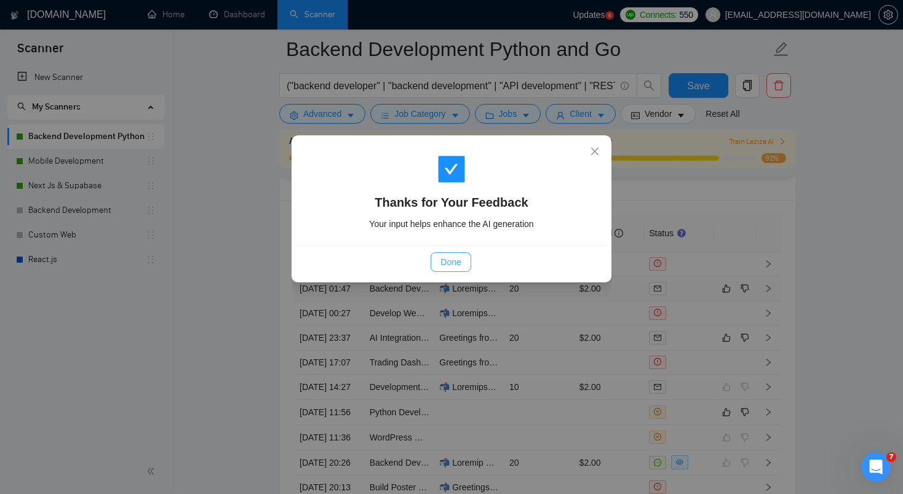
click at [451, 259] on span "Done" at bounding box center [451, 262] width 20 height 14
